Goal: Find specific page/section: Find specific page/section

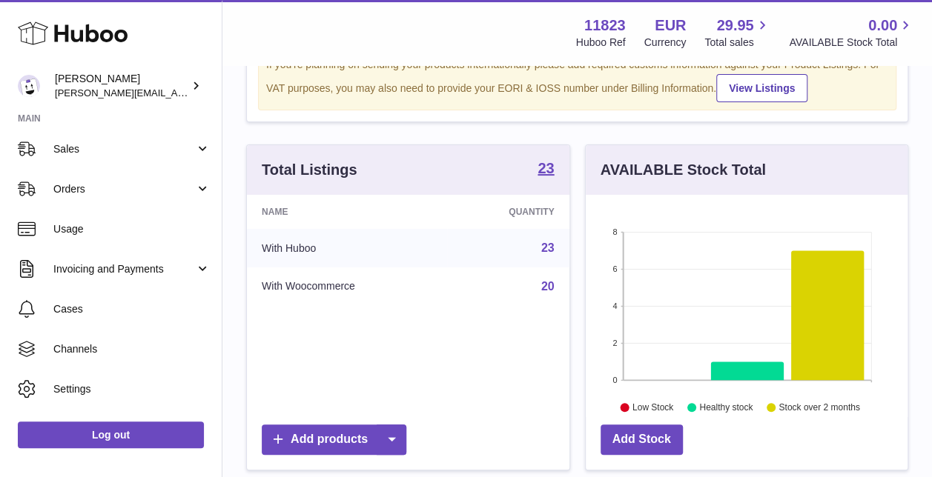
scroll to position [148, 0]
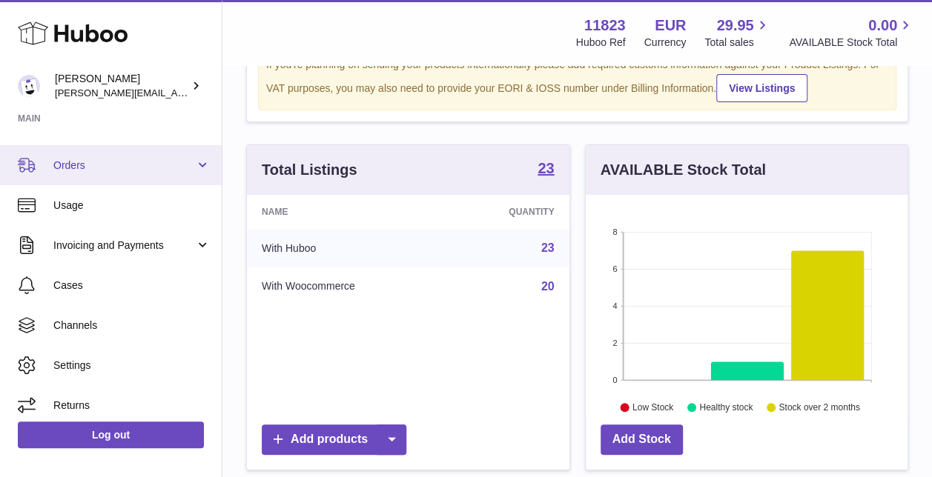
click at [64, 169] on span "Orders" at bounding box center [124, 166] width 142 height 14
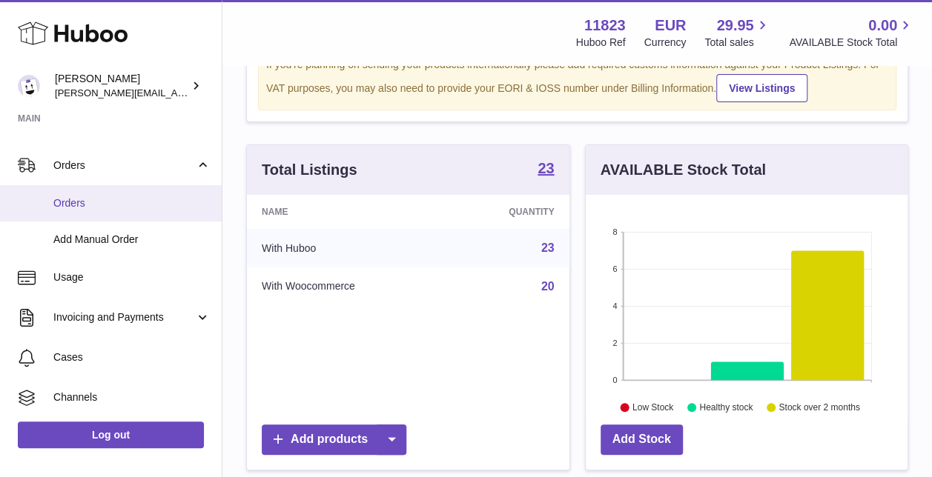
click at [82, 205] on span "Orders" at bounding box center [131, 203] width 157 height 14
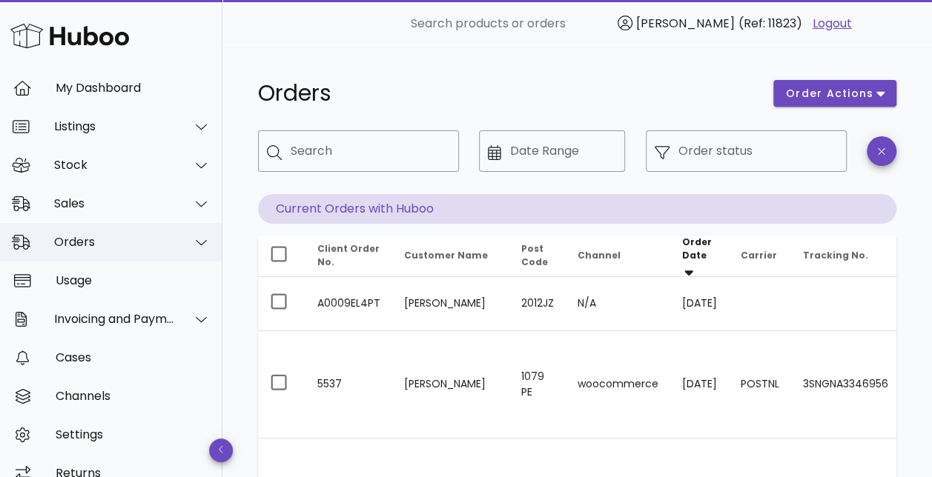
scroll to position [65, 0]
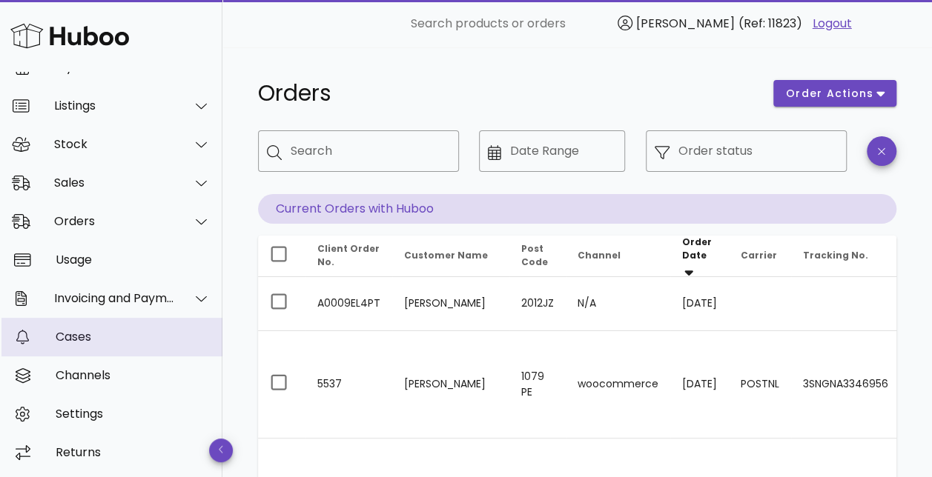
click at [79, 335] on div "Cases" at bounding box center [133, 337] width 155 height 14
